Goal: Information Seeking & Learning: Check status

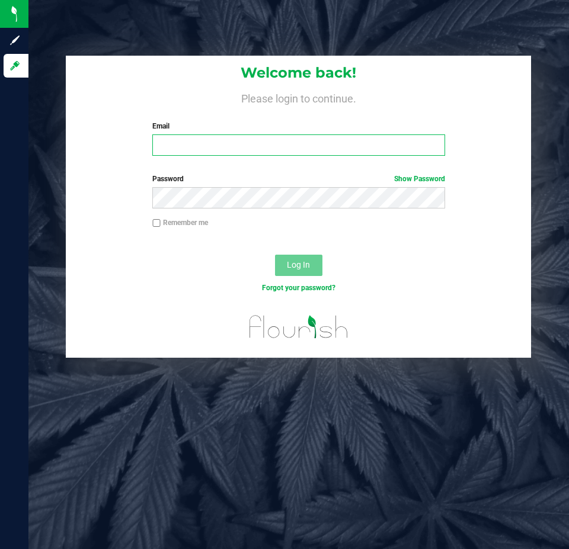
click at [187, 143] on input "Email" at bounding box center [298, 145] width 292 height 21
type input "[EMAIL_ADDRESS][DOMAIN_NAME]"
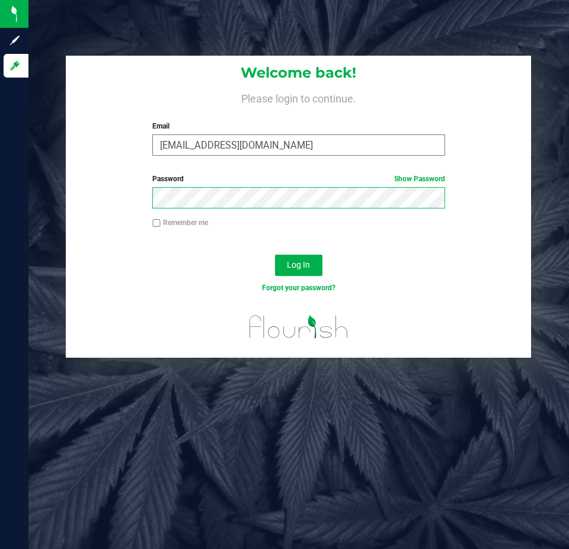
click at [275, 255] on button "Log In" at bounding box center [298, 265] width 47 height 21
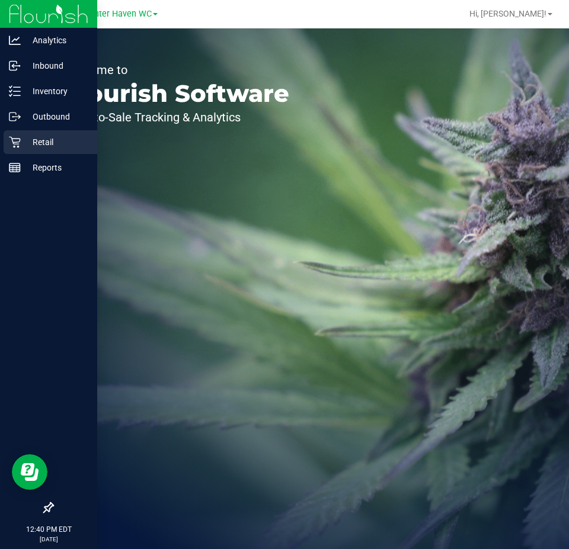
click at [24, 147] on p "Retail" at bounding box center [56, 142] width 71 height 14
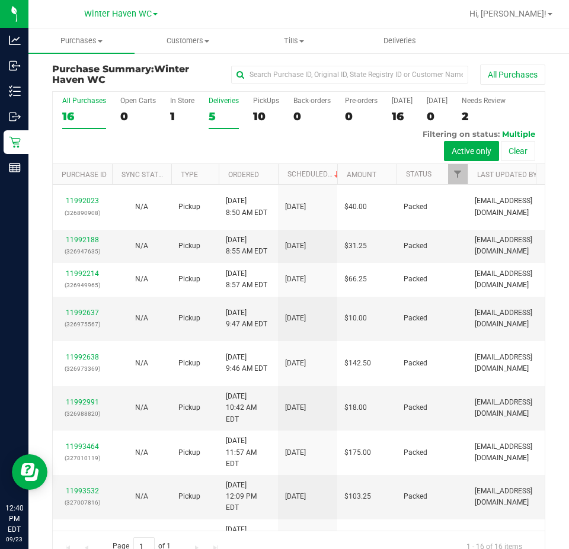
click at [220, 113] on div "5" at bounding box center [224, 117] width 30 height 14
click at [0, 0] on input "Deliveries 5" at bounding box center [0, 0] width 0 height 0
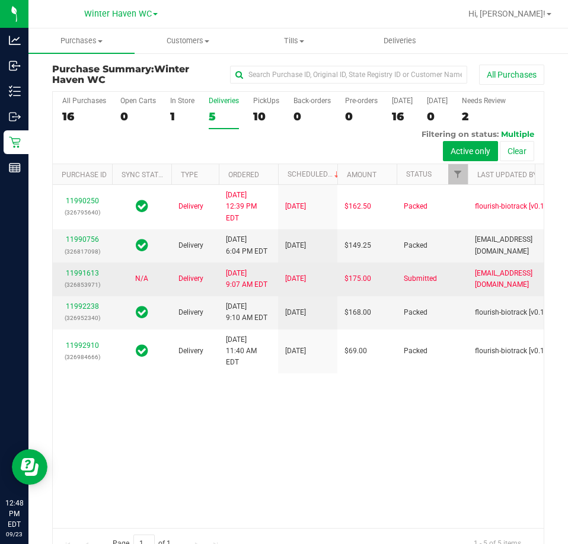
scroll to position [34, 0]
click at [84, 277] on link "11991613" at bounding box center [82, 273] width 33 height 8
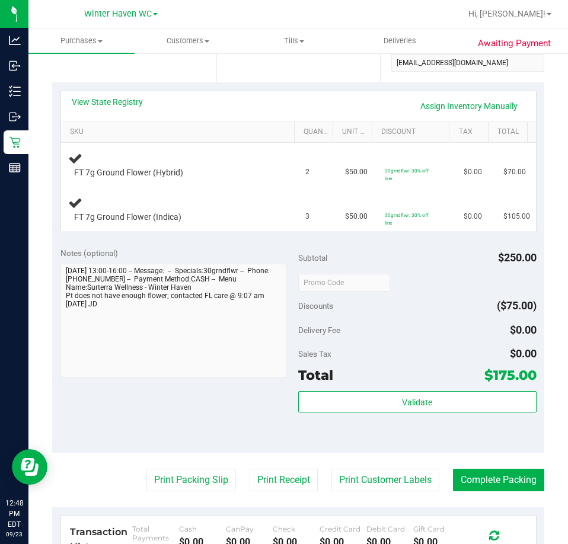
scroll to position [178, 0]
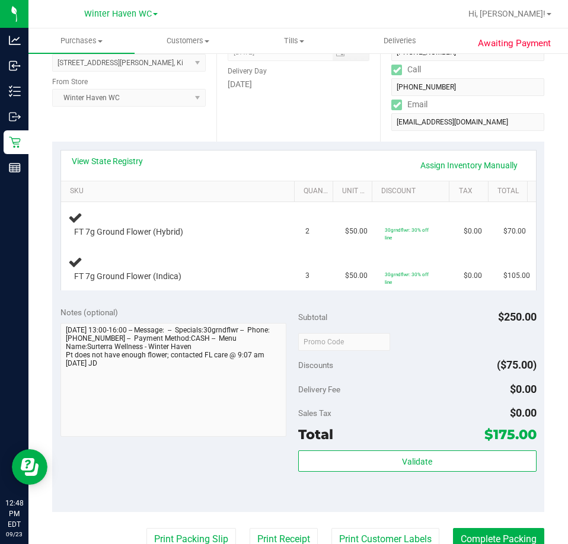
click at [117, 153] on div "View State Registry Assign Inventory Manually" at bounding box center [298, 166] width 475 height 30
click at [116, 159] on link "View State Registry" at bounding box center [107, 161] width 71 height 12
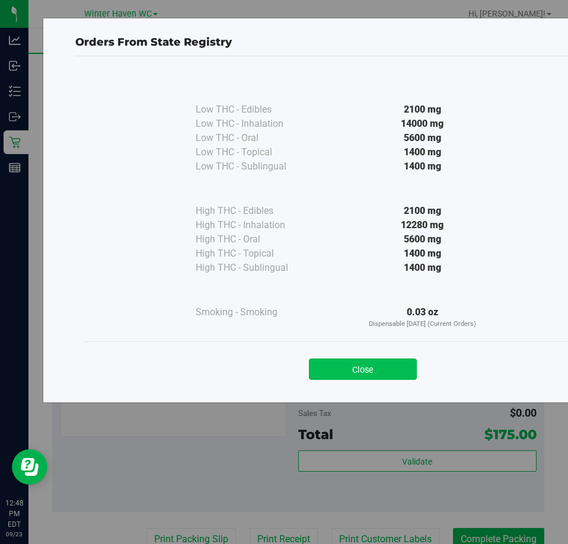
click at [348, 371] on button "Close" at bounding box center [363, 369] width 108 height 21
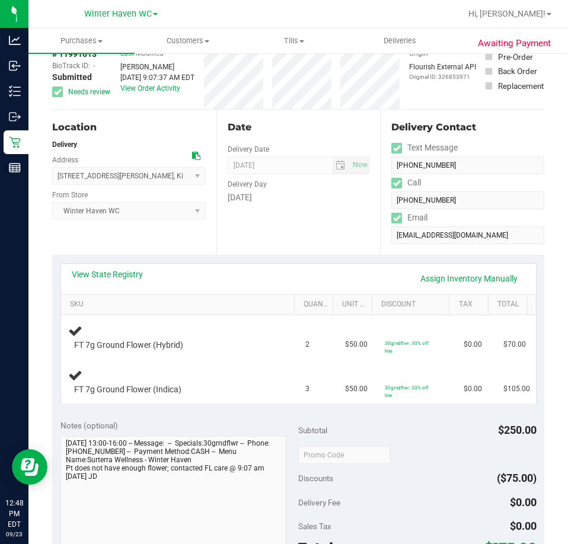
scroll to position [0, 0]
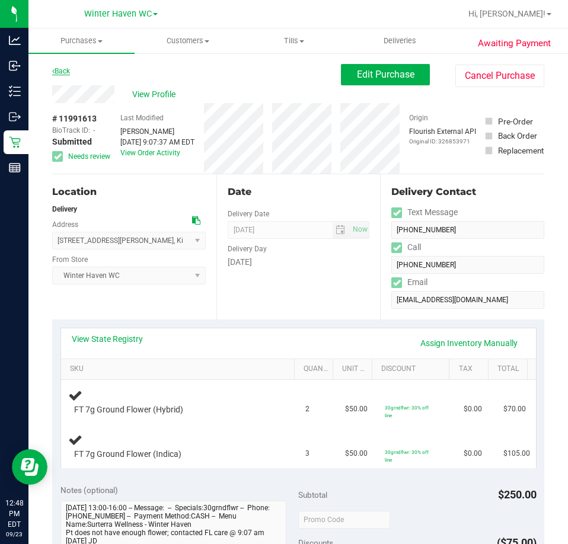
click at [69, 72] on link "Back" at bounding box center [61, 71] width 18 height 8
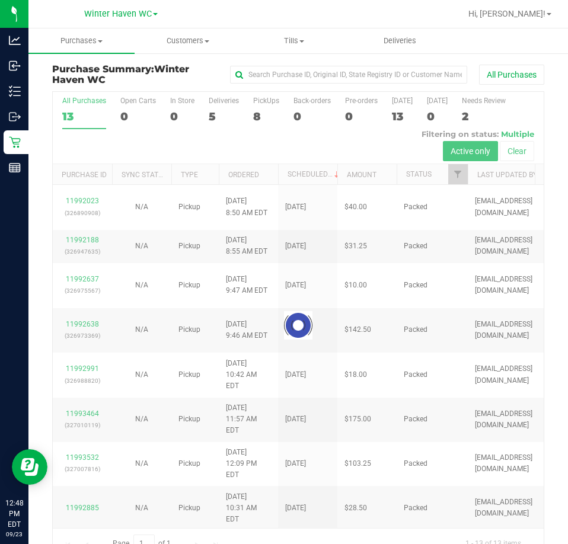
click at [215, 108] on div at bounding box center [298, 325] width 491 height 466
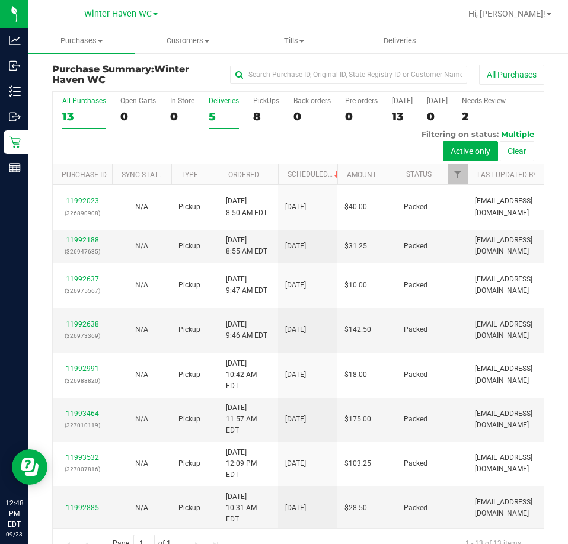
click at [219, 113] on div "5" at bounding box center [224, 117] width 30 height 14
click at [0, 0] on input "Deliveries 5" at bounding box center [0, 0] width 0 height 0
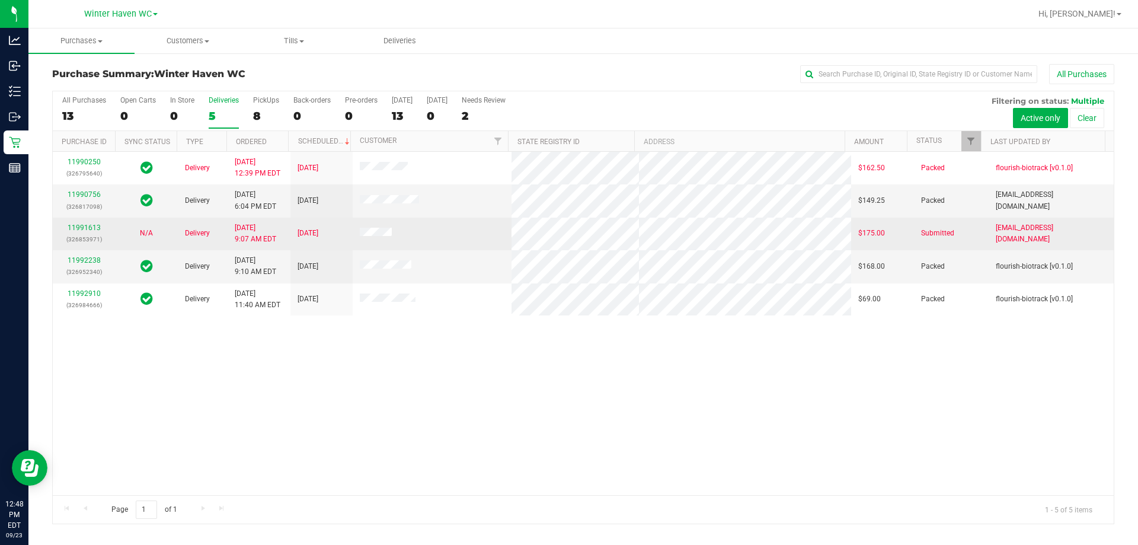
click at [568, 218] on tr "11991613 (326853971) N/A Delivery [DATE] 9:07 AM EDT 9/23/2025 $175.00 Submitte…" at bounding box center [583, 234] width 1061 height 33
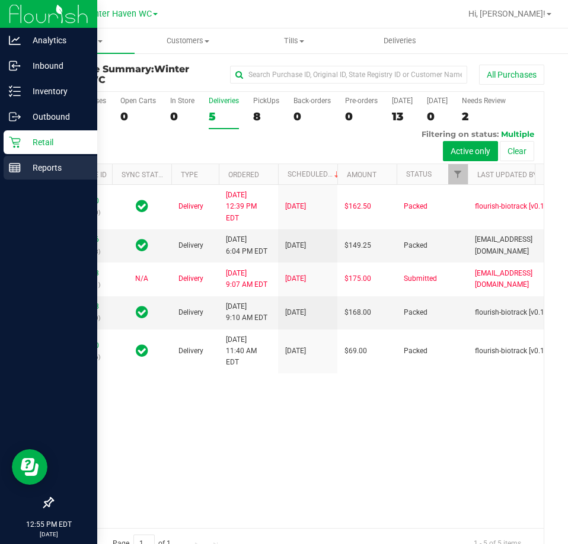
click at [17, 162] on icon at bounding box center [15, 168] width 12 height 12
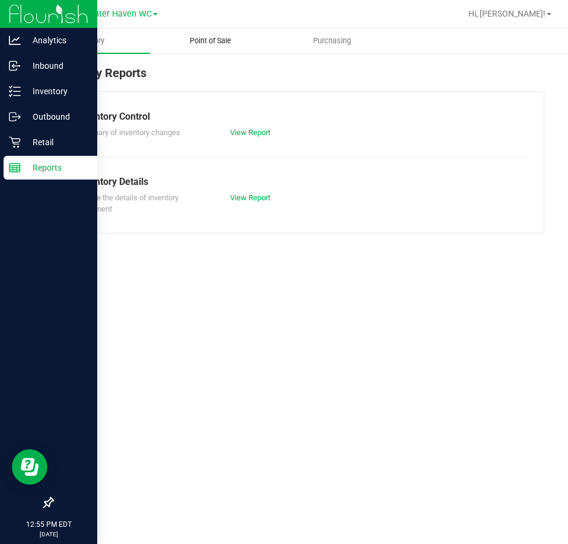
click at [212, 37] on span "Point of Sale" at bounding box center [210, 41] width 73 height 11
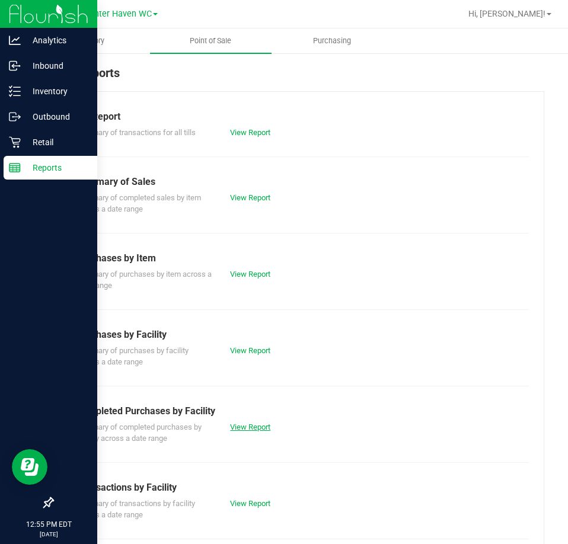
click at [254, 424] on link "View Report" at bounding box center [250, 427] width 40 height 9
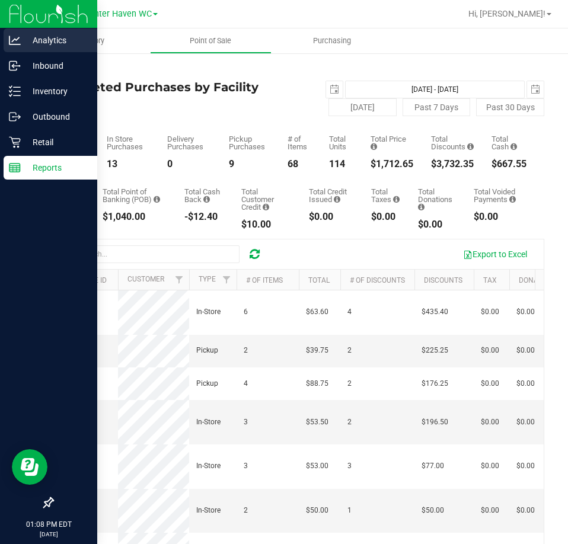
click at [7, 40] on div "Analytics" at bounding box center [51, 40] width 94 height 24
